Goal: Task Accomplishment & Management: Use online tool/utility

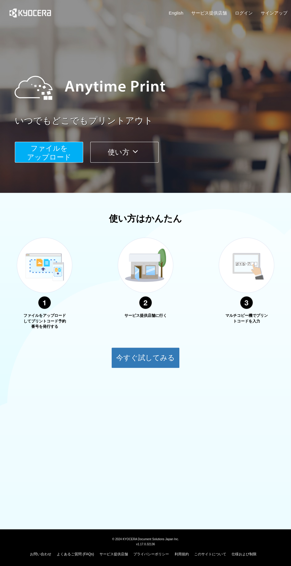
click at [55, 158] on span "ファイルを ​​アップロード" at bounding box center [49, 152] width 44 height 17
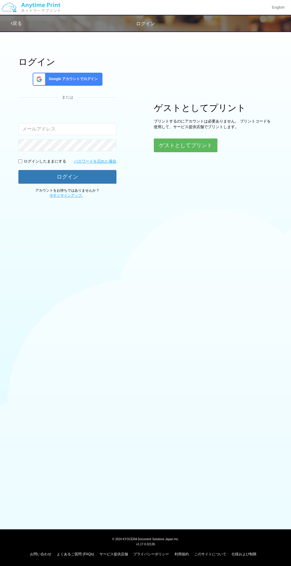
click at [70, 129] on input "email" at bounding box center [67, 129] width 98 height 12
click at [96, 129] on input "[EMAIL_ADDRESS][DOMAIN_NAME]" at bounding box center [67, 129] width 98 height 12
click at [18, 170] on button "ログイン" at bounding box center [67, 177] width 98 height 14
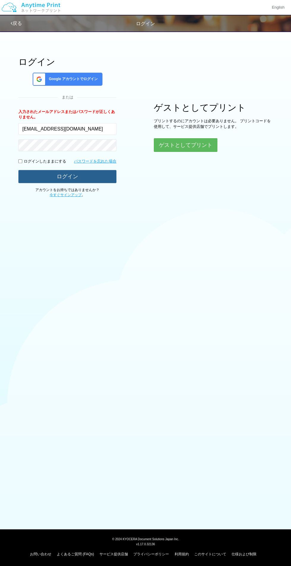
click at [100, 179] on button "ログイン" at bounding box center [67, 176] width 98 height 13
click at [91, 129] on input "[EMAIL_ADDRESS][DOMAIN_NAME]" at bounding box center [67, 129] width 98 height 12
click at [108, 129] on input "[EMAIL_ADDRESS][DOMAIN_NAME]" at bounding box center [67, 129] width 98 height 12
type input "k"
type input "[EMAIL_ADDRESS][DOMAIN_NAME]"
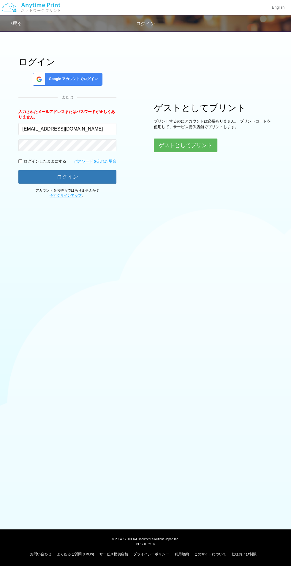
click at [92, 80] on span "Google アカウントでログイン" at bounding box center [71, 79] width 51 height 5
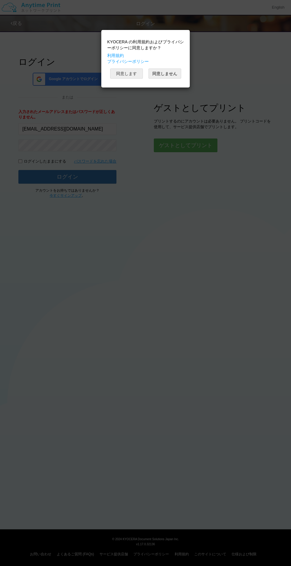
click at [121, 69] on button "同意します" at bounding box center [126, 74] width 33 height 10
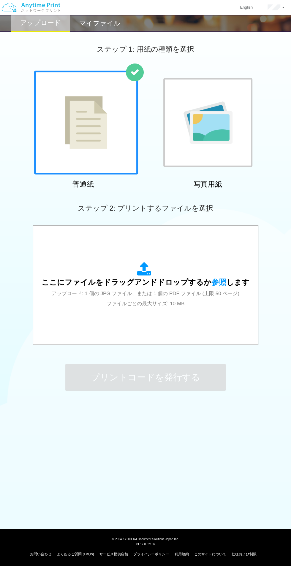
click at [224, 143] on img at bounding box center [207, 122] width 49 height 42
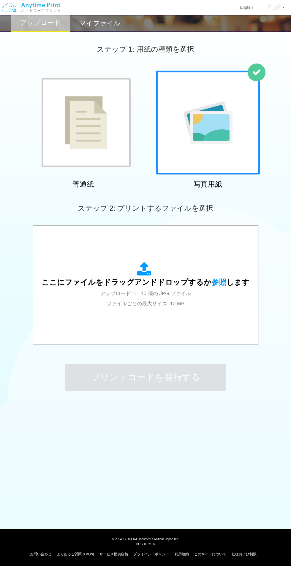
click at [150, 272] on icon at bounding box center [145, 269] width 17 height 15
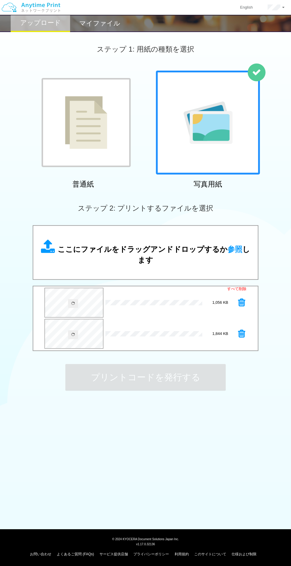
click at [186, 259] on div "ここにファイルをドラッグアンドドロップするか 参照 します" at bounding box center [145, 252] width 212 height 26
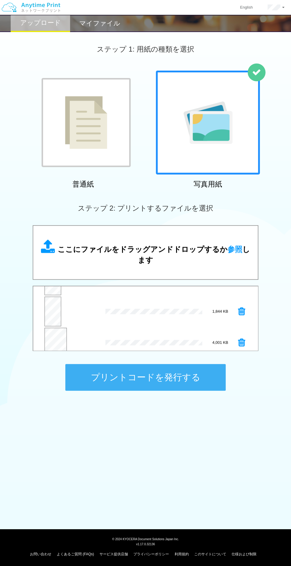
scroll to position [31, 0]
click at [190, 389] on button "プリントコードを発行する" at bounding box center [145, 377] width 160 height 27
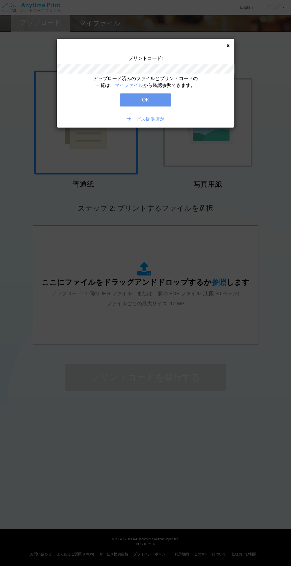
click at [161, 100] on button "OK" at bounding box center [145, 99] width 51 height 13
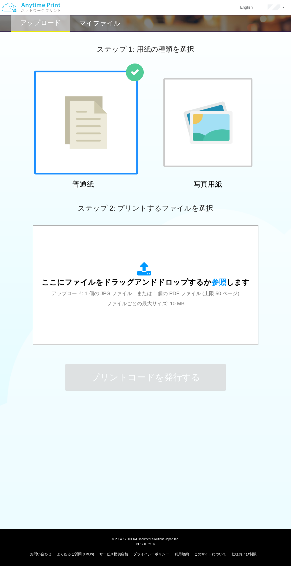
click at [148, 271] on icon at bounding box center [145, 269] width 17 height 15
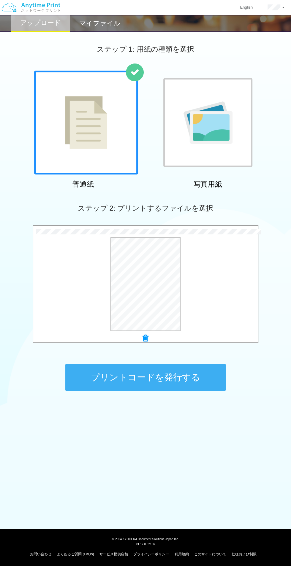
click at [202, 385] on button "プリントコードを発行する" at bounding box center [145, 377] width 160 height 27
